Goal: Find specific page/section: Find specific page/section

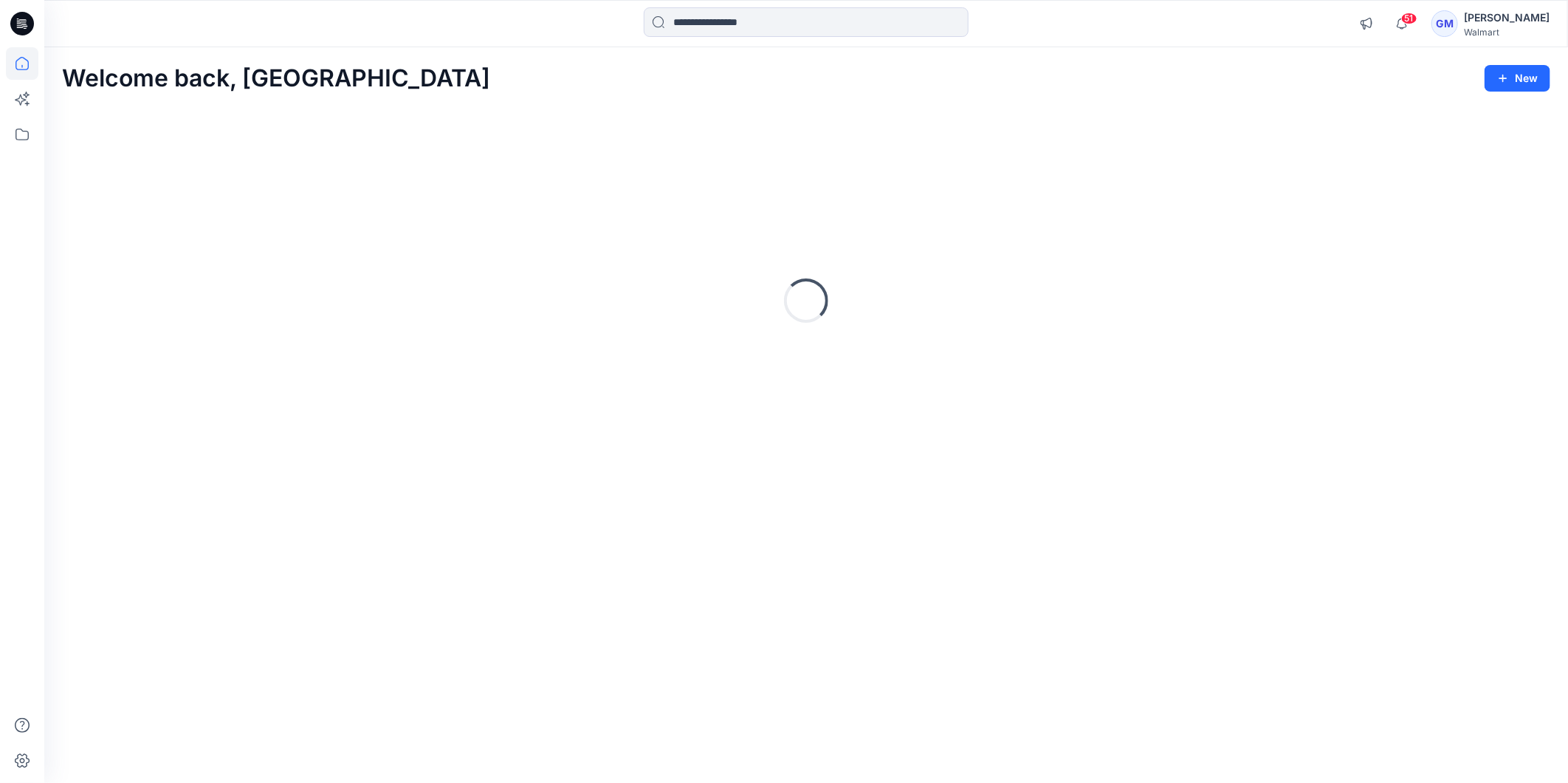
click at [752, 28] on input at bounding box center [807, 22] width 325 height 29
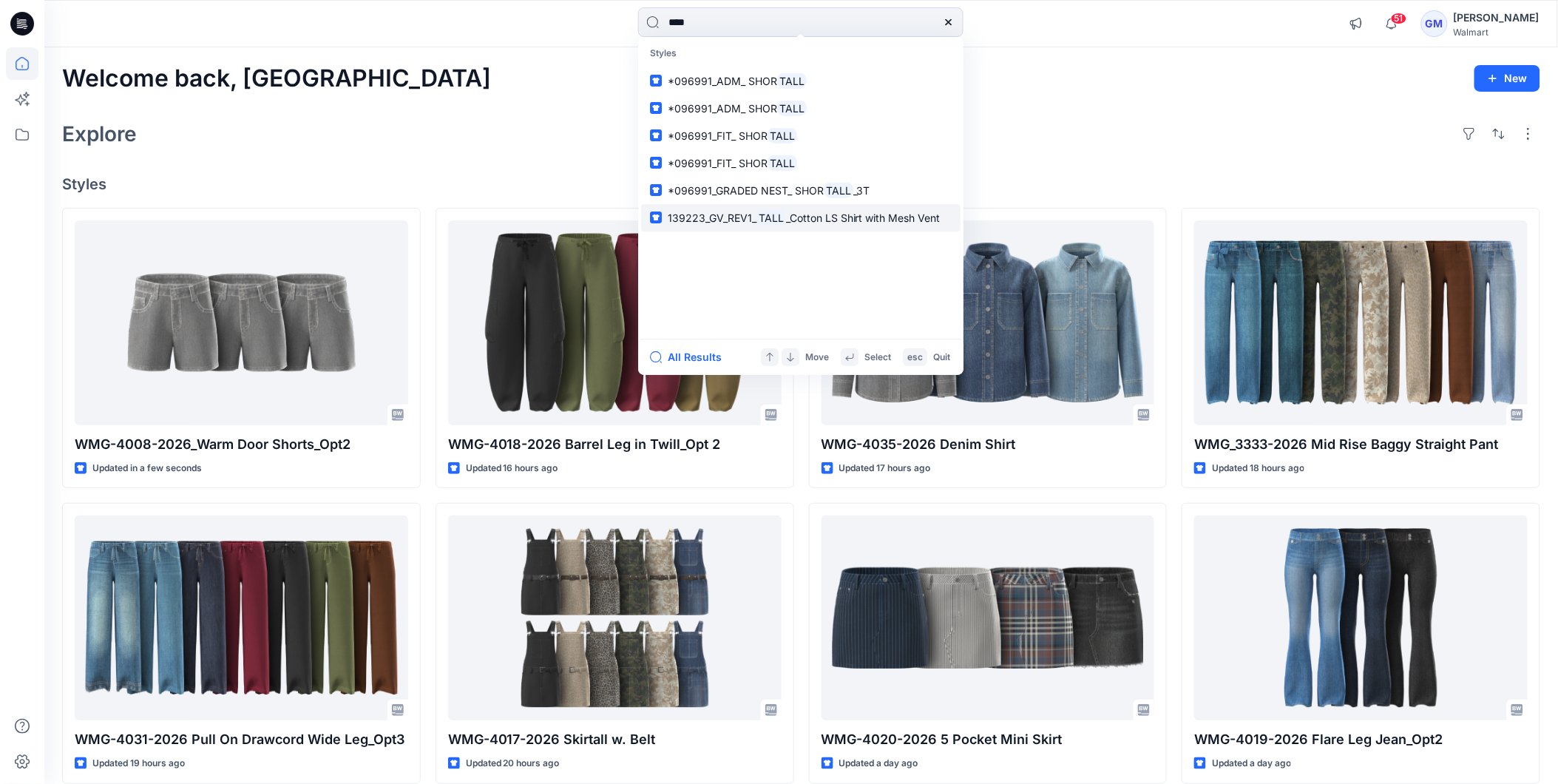
type input "****"
click at [766, 218] on mark "TALL" at bounding box center [771, 218] width 29 height 17
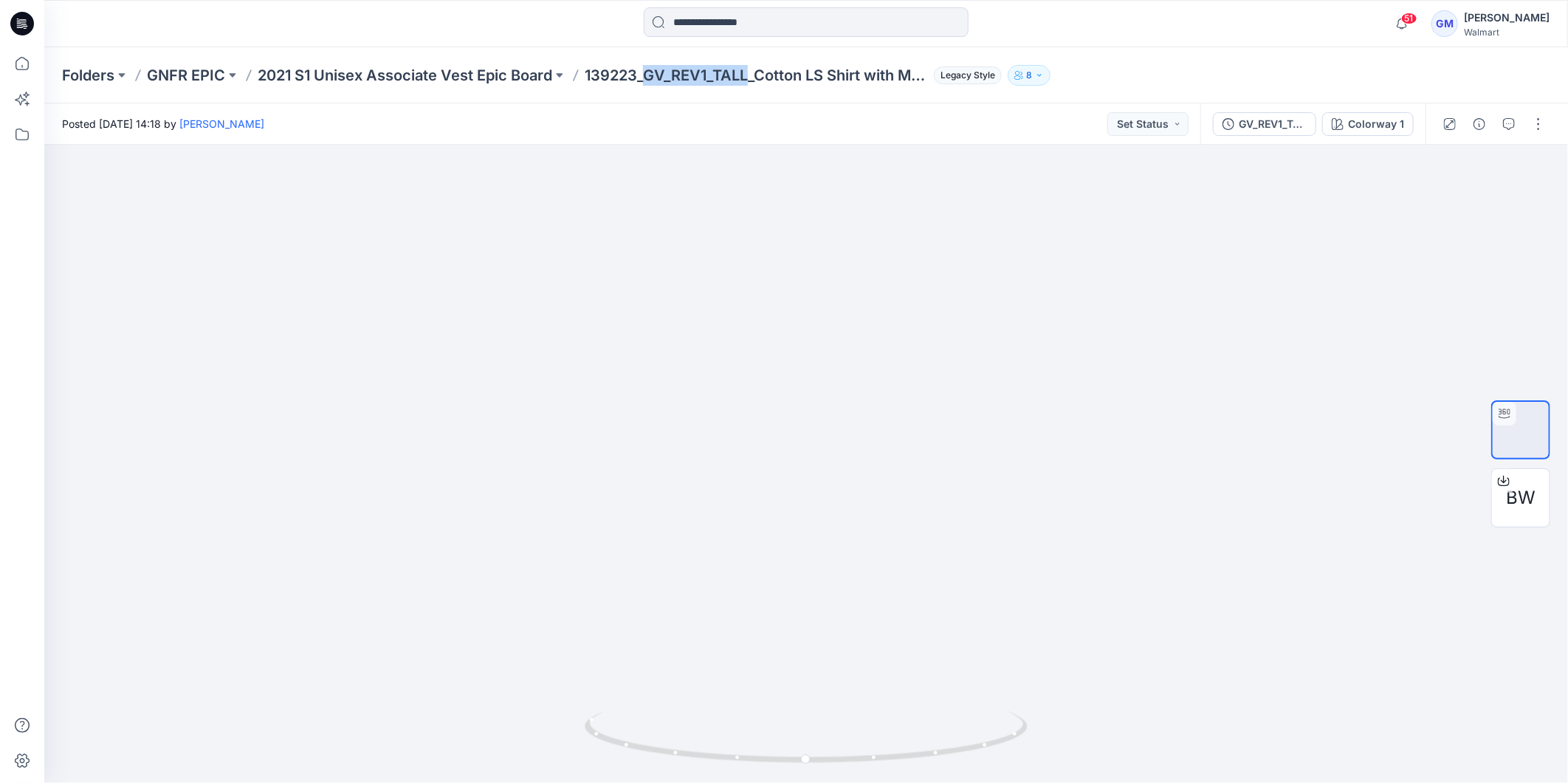
drag, startPoint x: 646, startPoint y: 76, endPoint x: 749, endPoint y: 86, distance: 103.5
click at [749, 86] on div "Folders GNFR EPIC 2021 S1 Unisex Associate Vest Epic Board 139223_GV_REV1_TALL_…" at bounding box center [807, 75] width 1524 height 56
copy p "GV_REV1_TALL"
drag, startPoint x: 749, startPoint y: 86, endPoint x: 729, endPoint y: 15, distance: 73.8
click at [729, 15] on input at bounding box center [807, 22] width 325 height 29
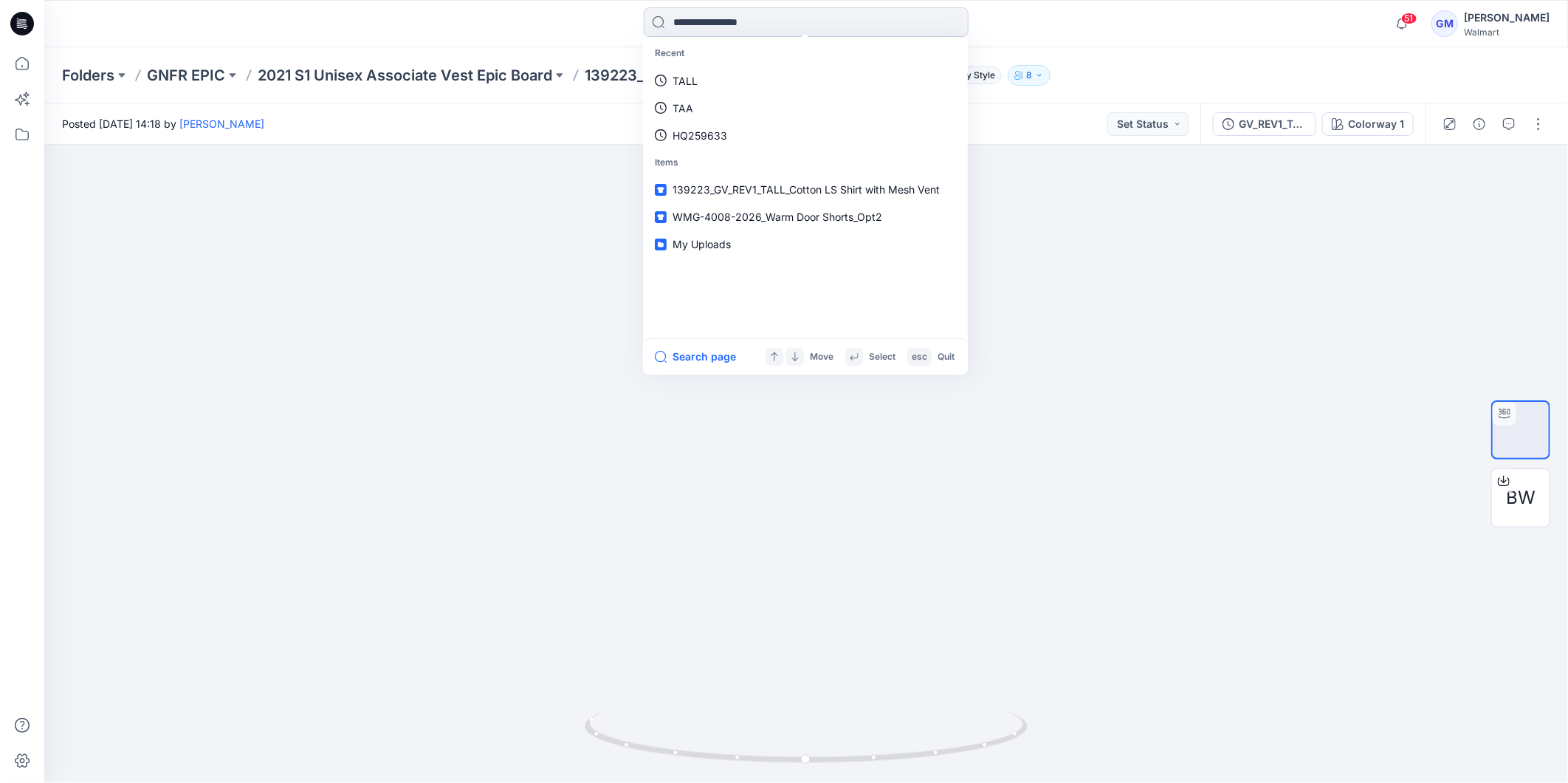
paste input "**********"
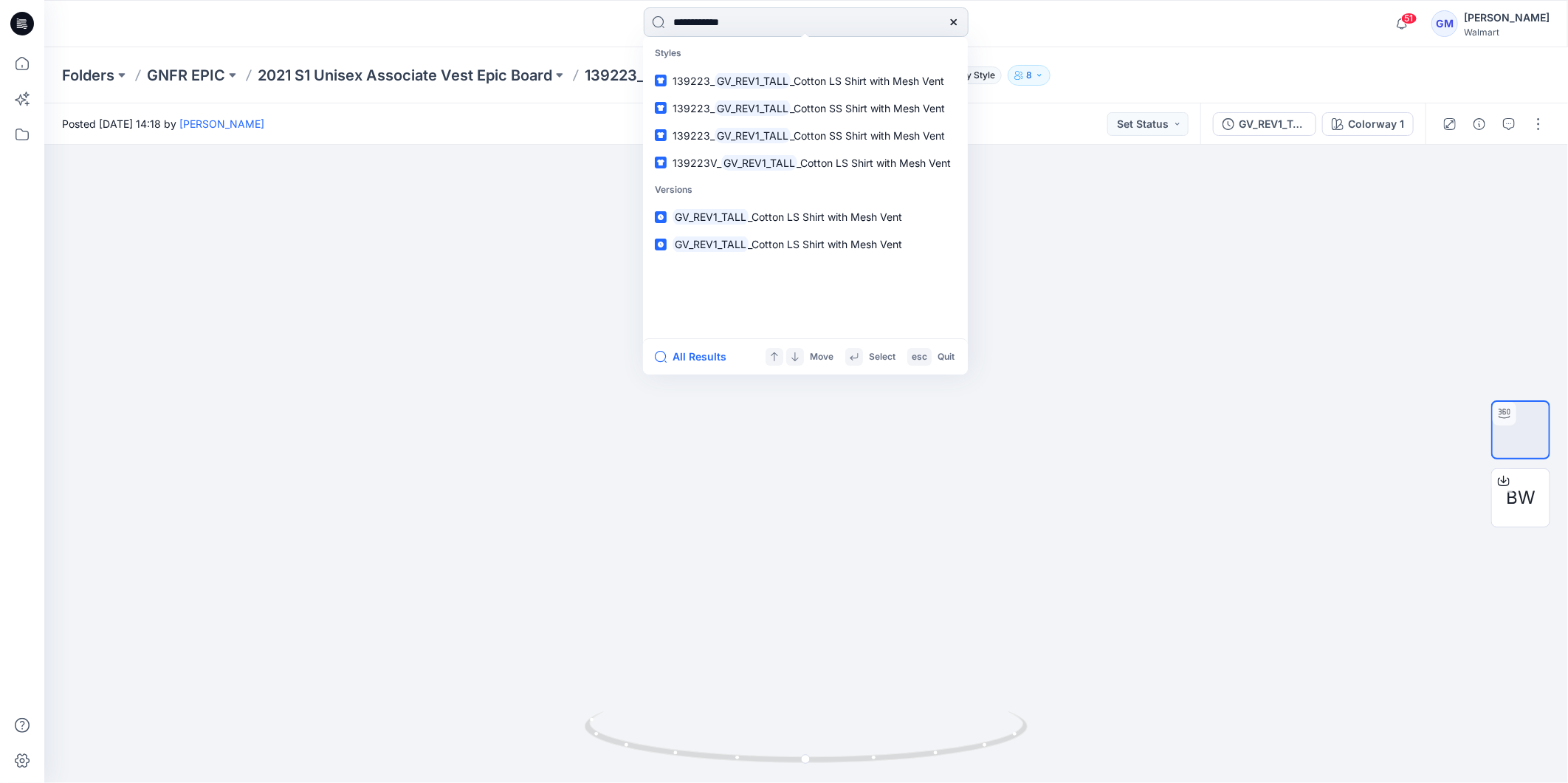
click at [717, 18] on input "**********" at bounding box center [807, 22] width 325 height 29
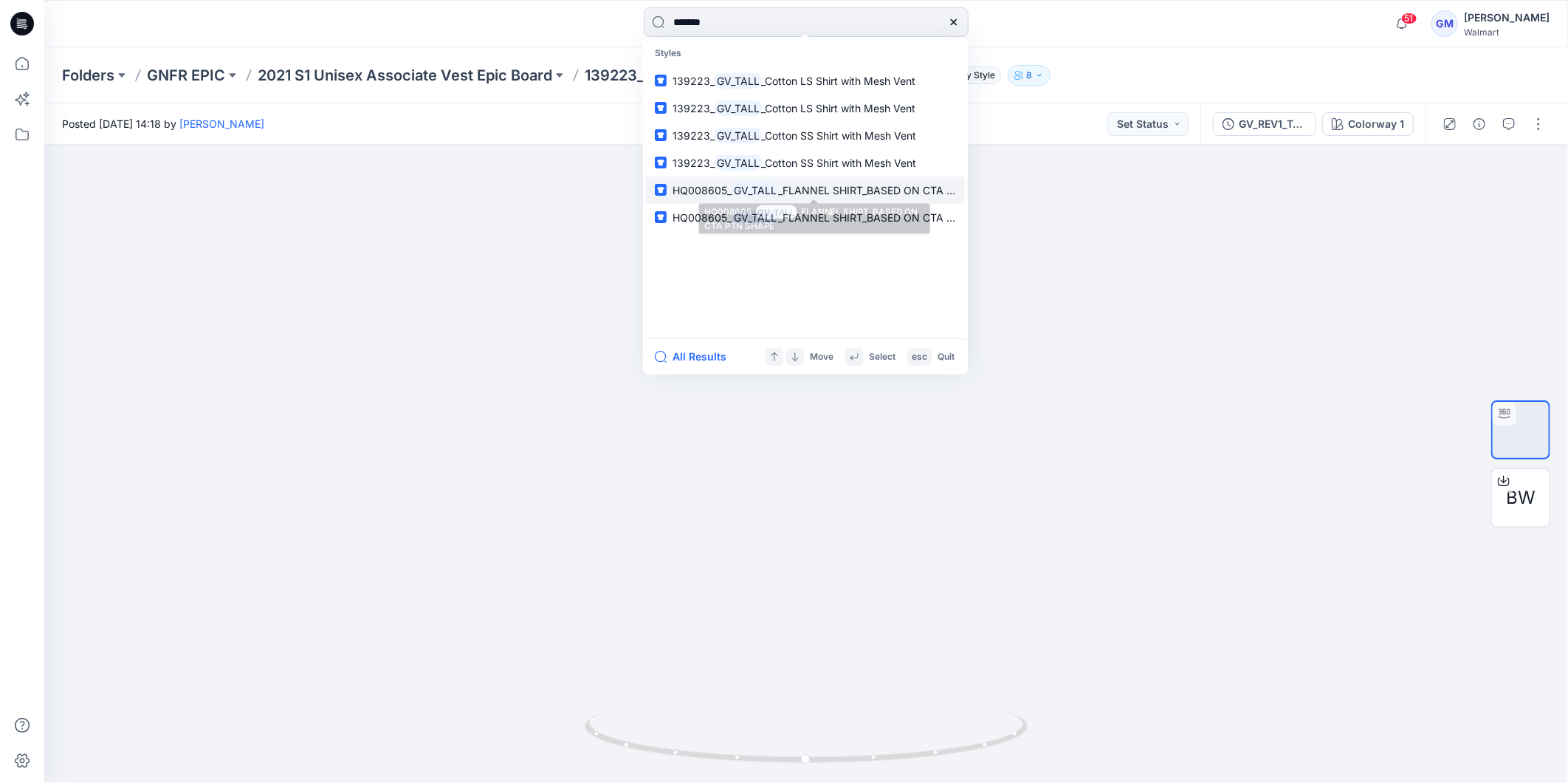
type input "*******"
click at [723, 190] on span "HQ008605_" at bounding box center [702, 189] width 59 height 12
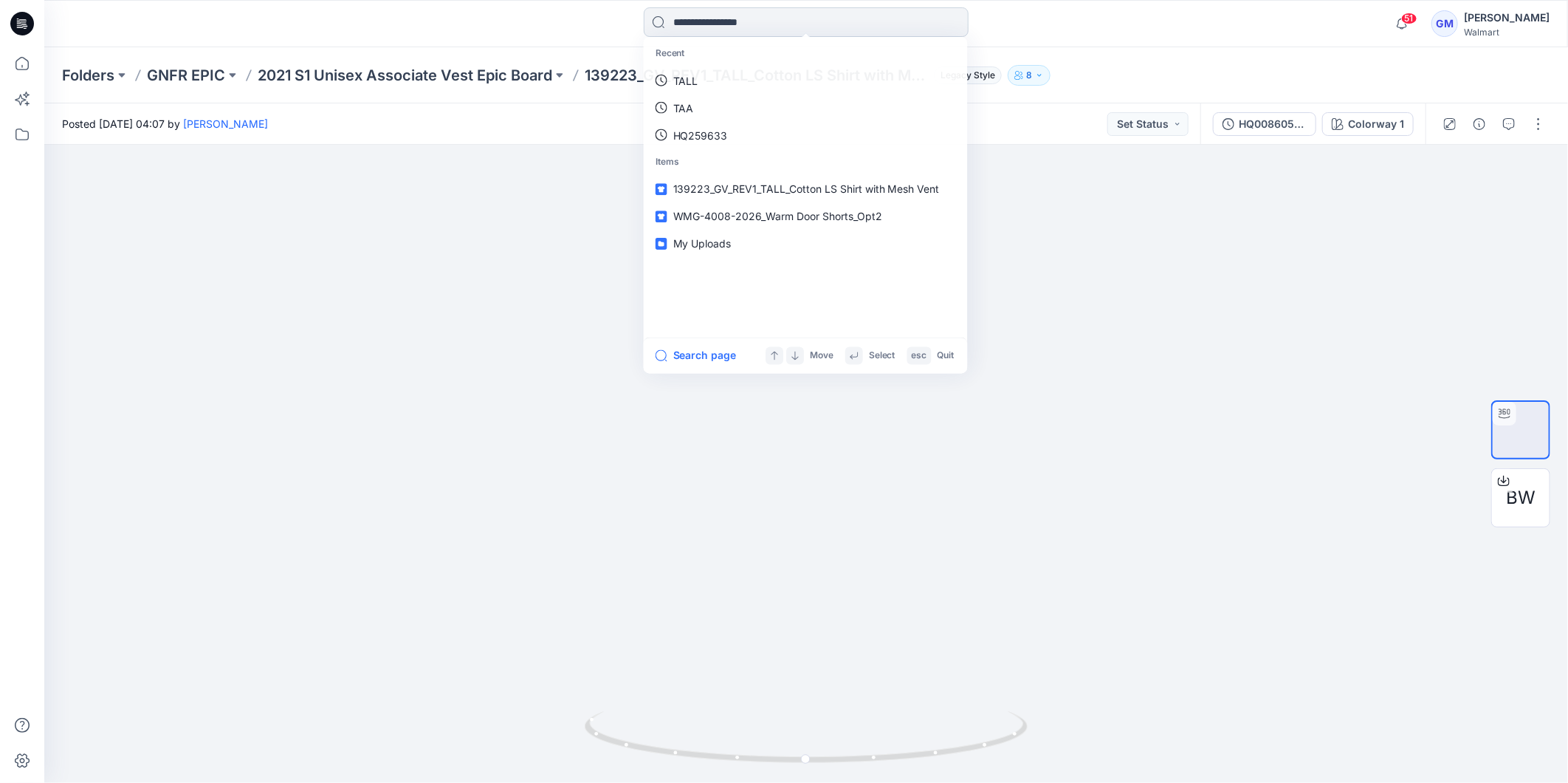
click at [750, 23] on input at bounding box center [807, 22] width 325 height 29
click at [713, 76] on p "GV_TALL" at bounding box center [693, 80] width 43 height 15
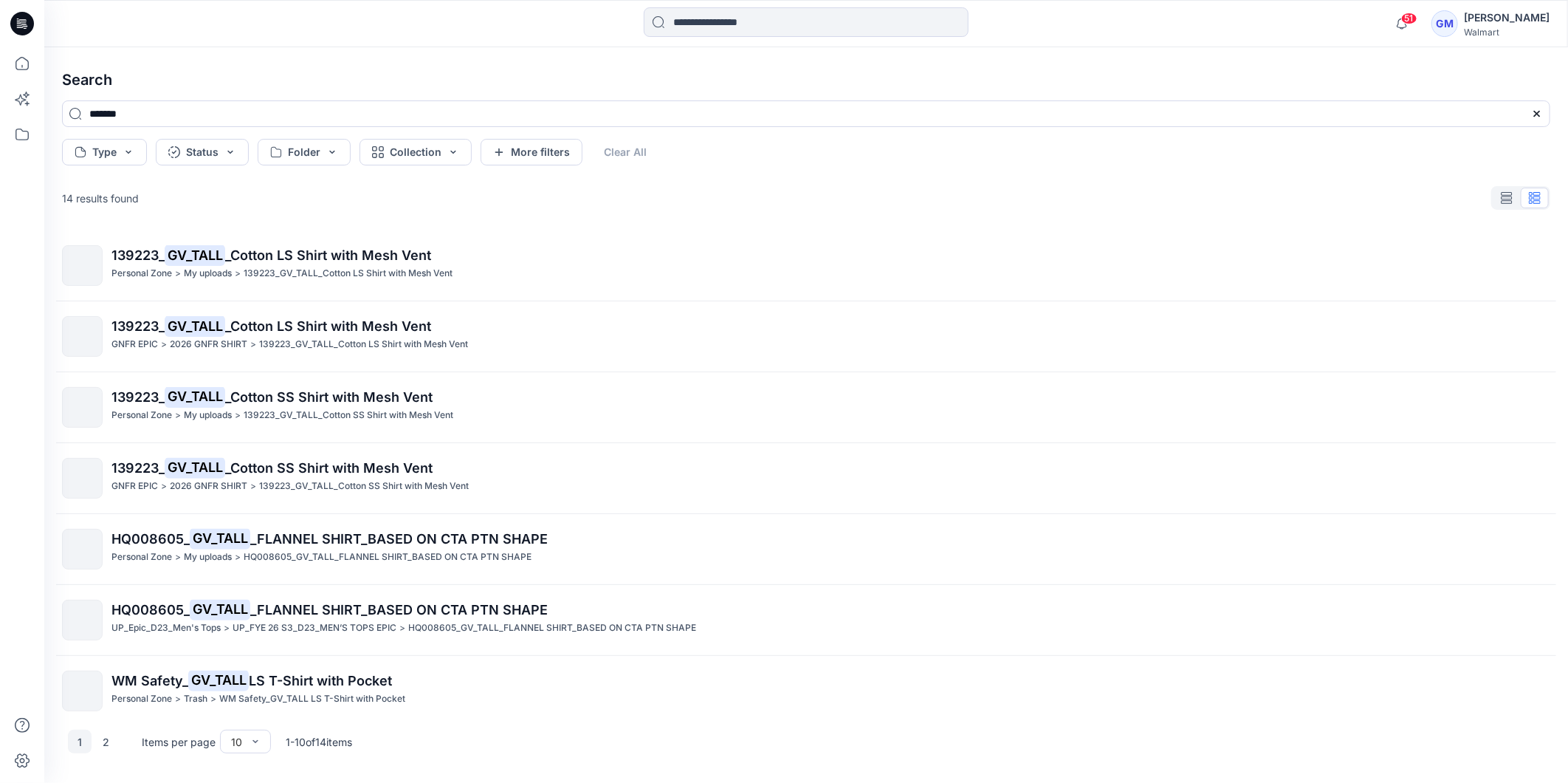
click at [722, 5] on div "51 Notifications Your style WMG-4008-2026_Warm Door Shorts_Opt2 is ready 21 min…" at bounding box center [807, 24] width 1524 height 47
click at [721, 19] on input at bounding box center [807, 22] width 325 height 29
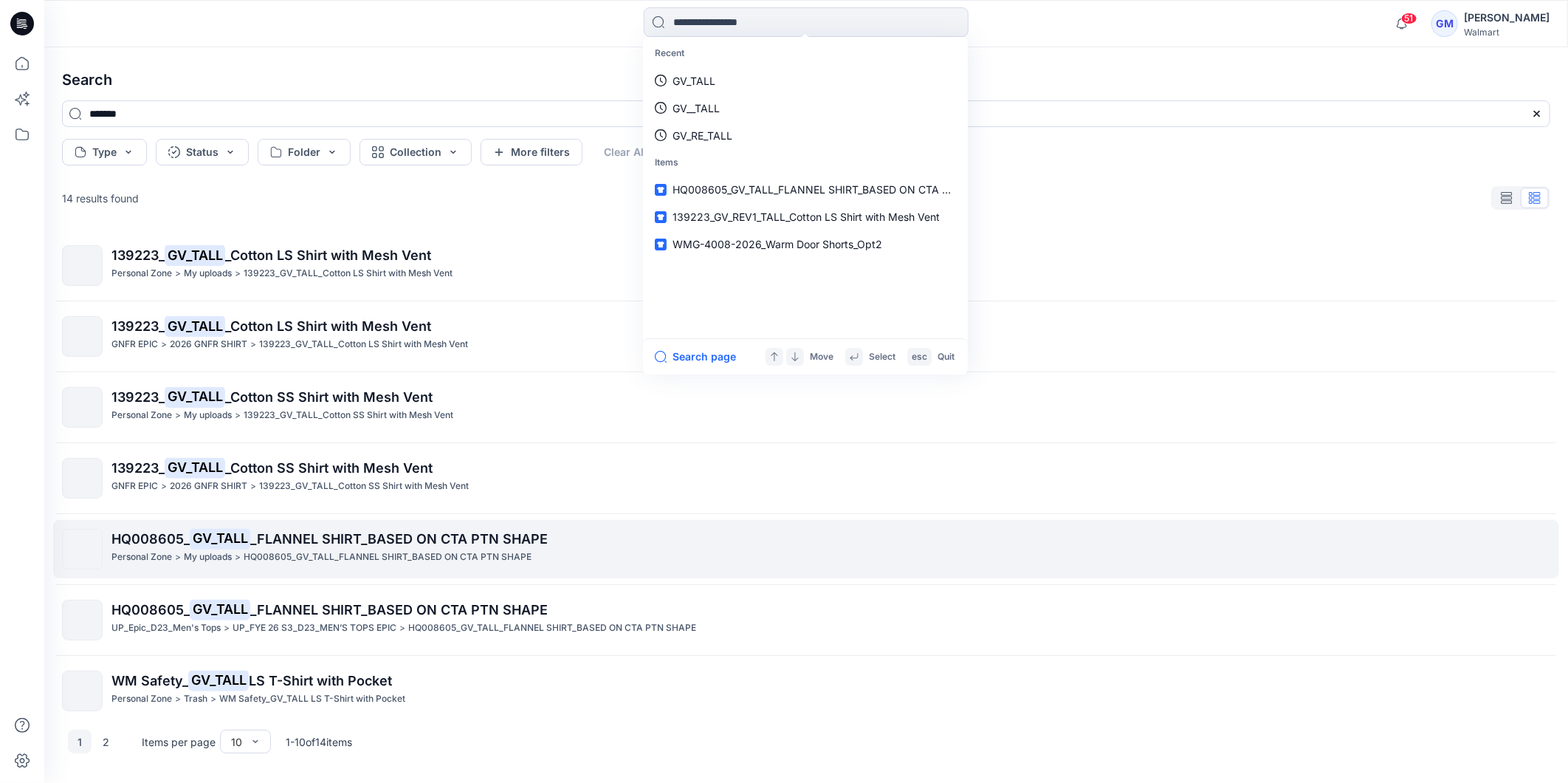
scroll to position [82, 0]
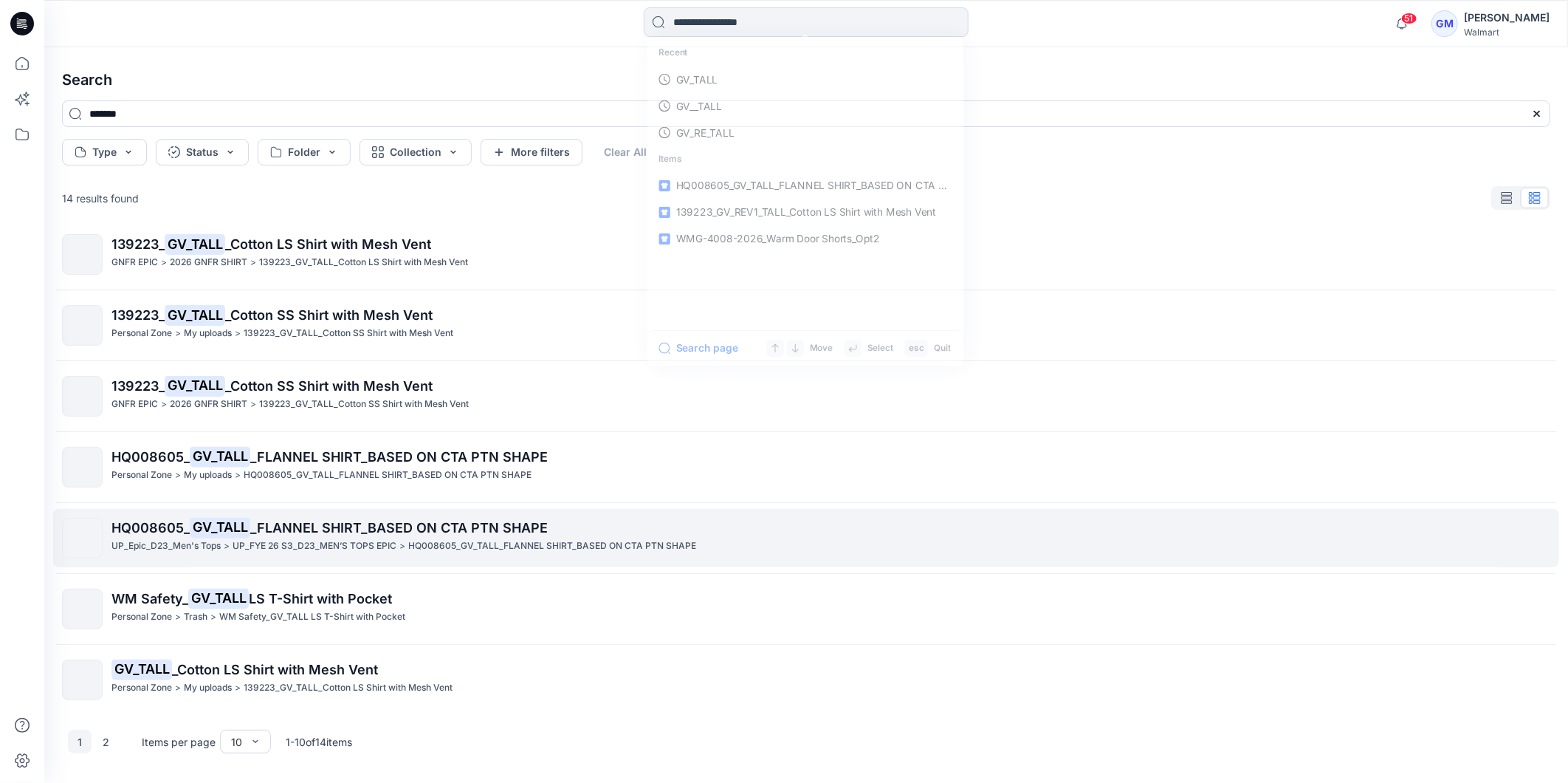
click at [180, 534] on span "HQ008605_" at bounding box center [150, 528] width 78 height 15
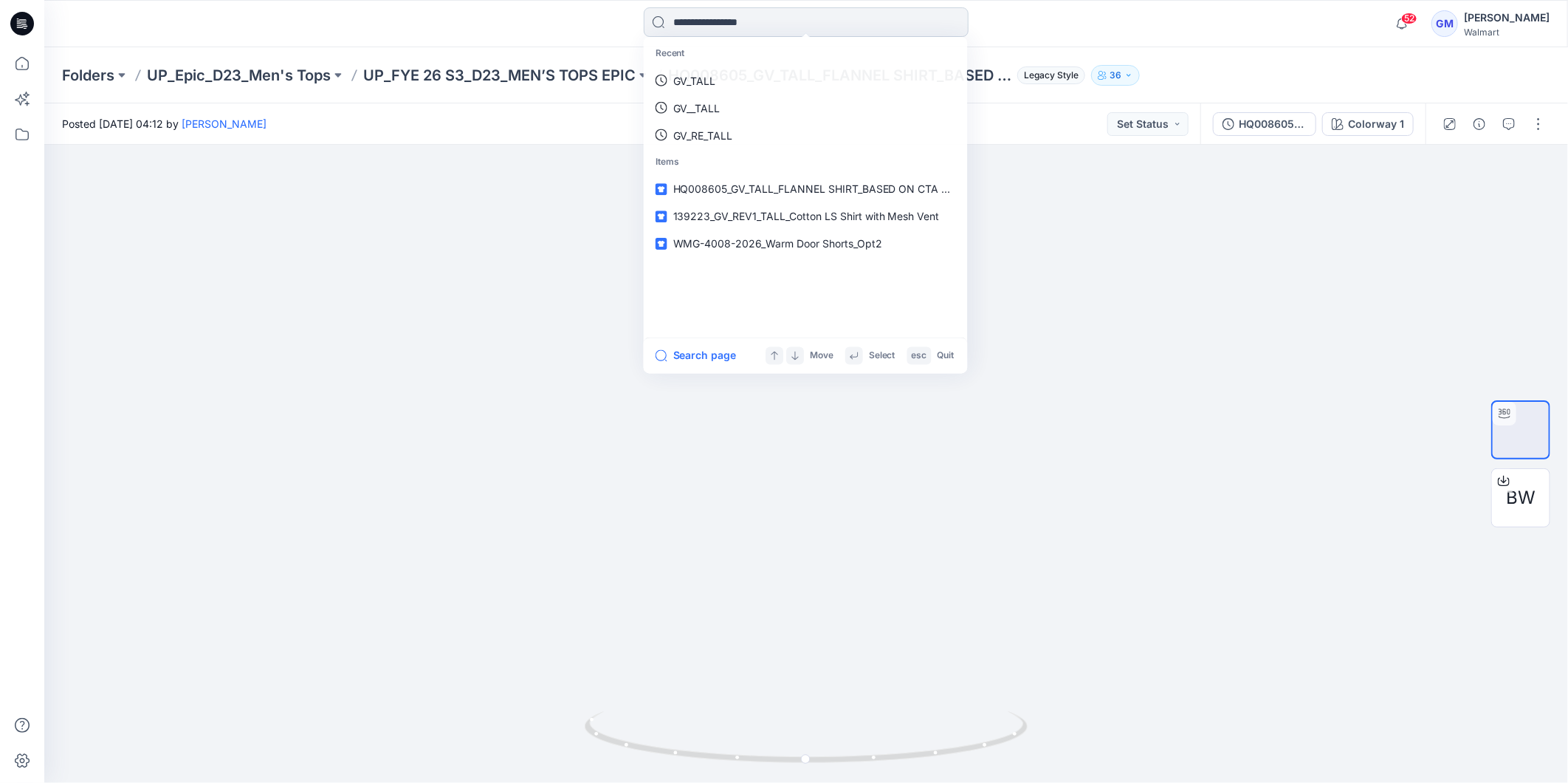
click at [775, 24] on input at bounding box center [807, 22] width 325 height 29
click at [724, 84] on link "GV_TALL" at bounding box center [805, 80] width 319 height 27
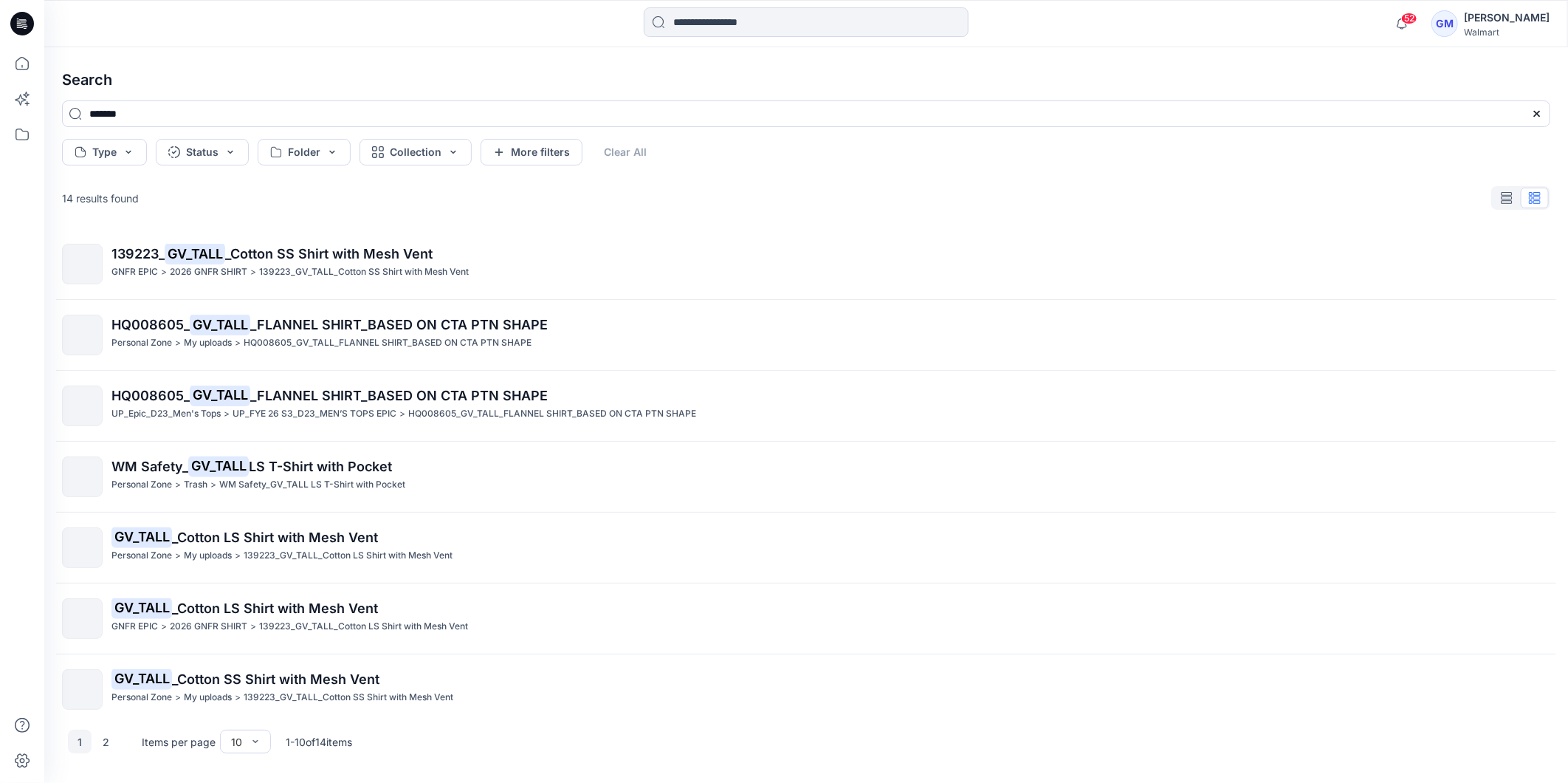
scroll to position [227, 0]
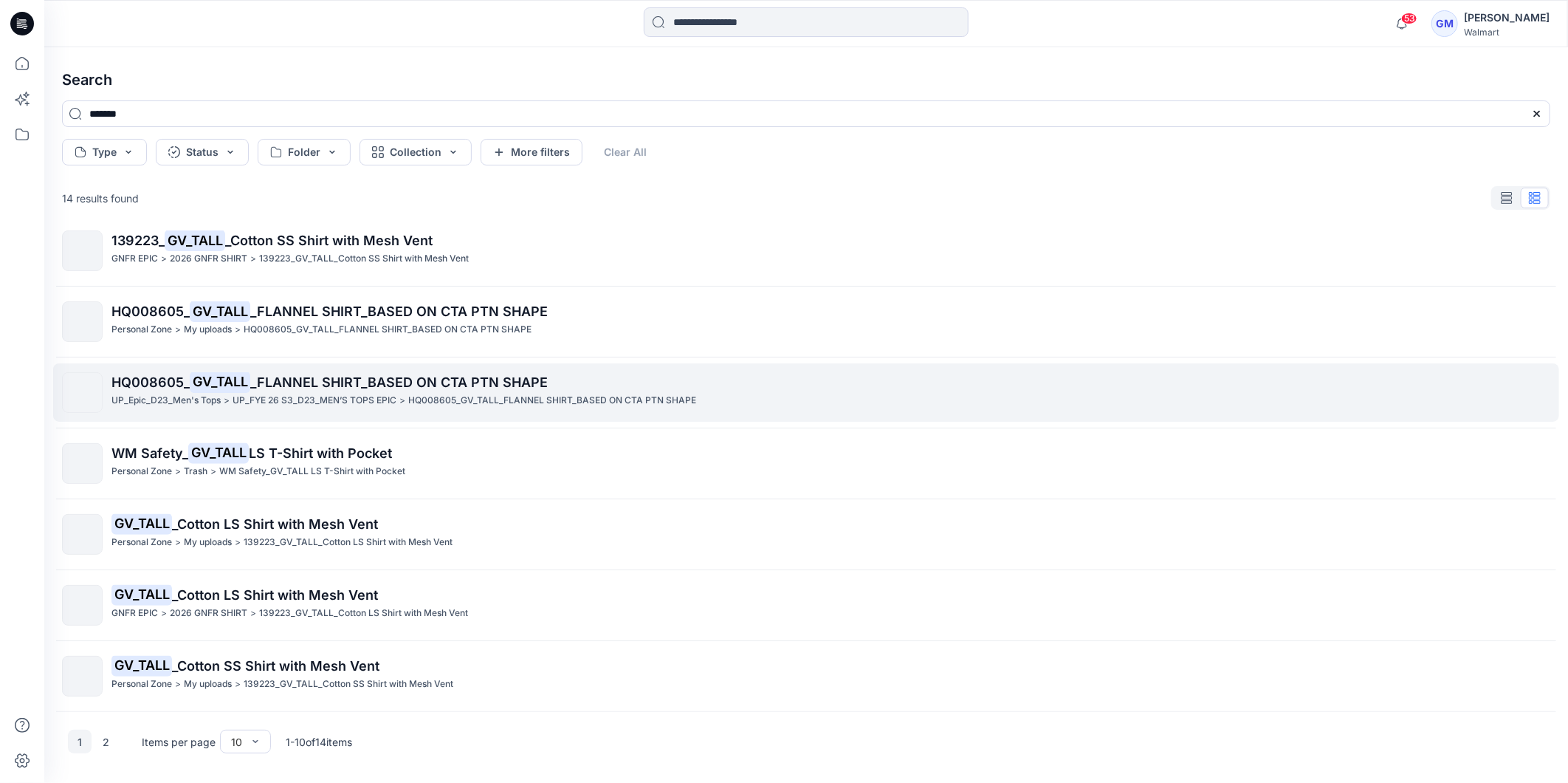
click at [241, 399] on p "UP_FYE 26 S3_D23_MEN’S TOPS EPIC" at bounding box center [314, 400] width 164 height 15
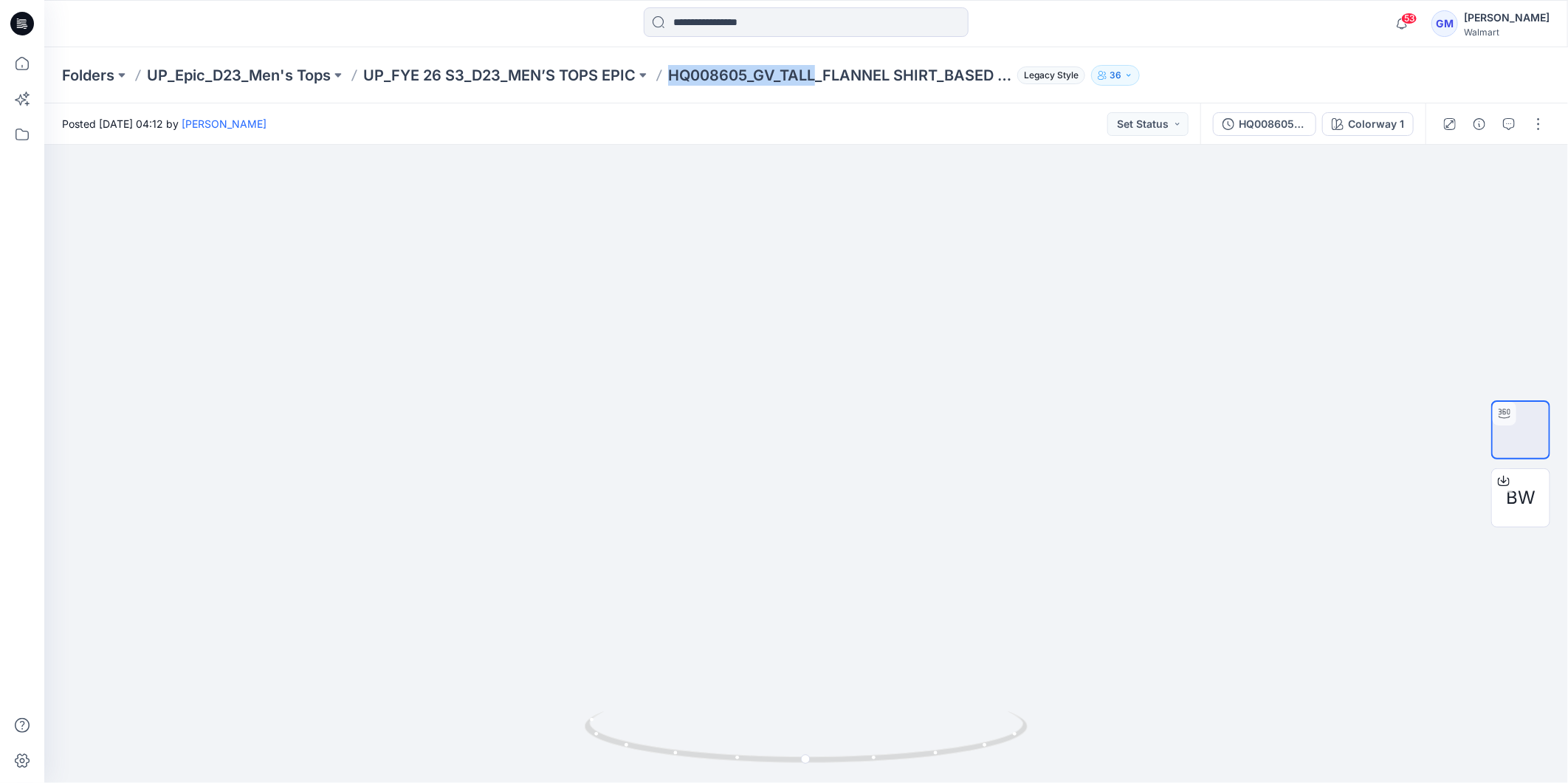
drag, startPoint x: 673, startPoint y: 76, endPoint x: 817, endPoint y: 87, distance: 144.4
click at [817, 87] on div "Folders UP_Epic_D23_Men's Tops UP_FYE 26 S3_D23_MEN’S TOPS EPIC HQ008605_GV_TAL…" at bounding box center [807, 75] width 1524 height 56
copy p "HQ008605_GV_TALL"
